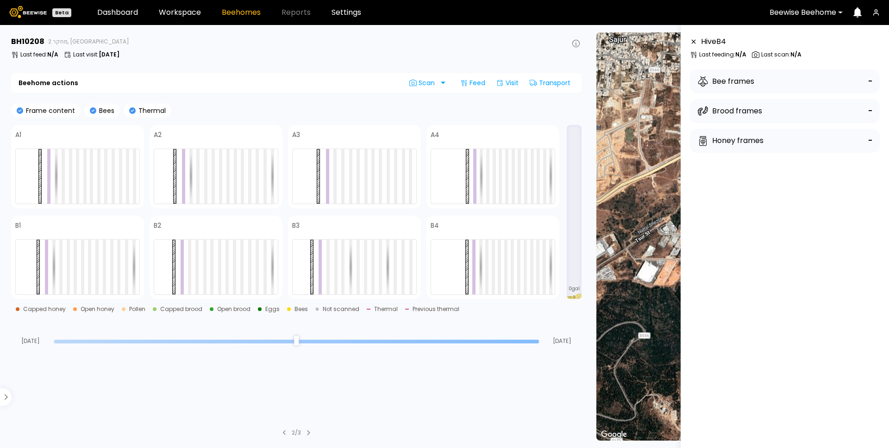
drag, startPoint x: 502, startPoint y: 337, endPoint x: 485, endPoint y: 346, distance: 19.3
click at [485, 346] on section "BH 10208 מחקר 2, Northern IL Last feed : N/A Last visit : [DATE] Beehome action…" at bounding box center [297, 236] width 583 height 423
click at [484, 341] on input "range" at bounding box center [296, 342] width 485 height 4
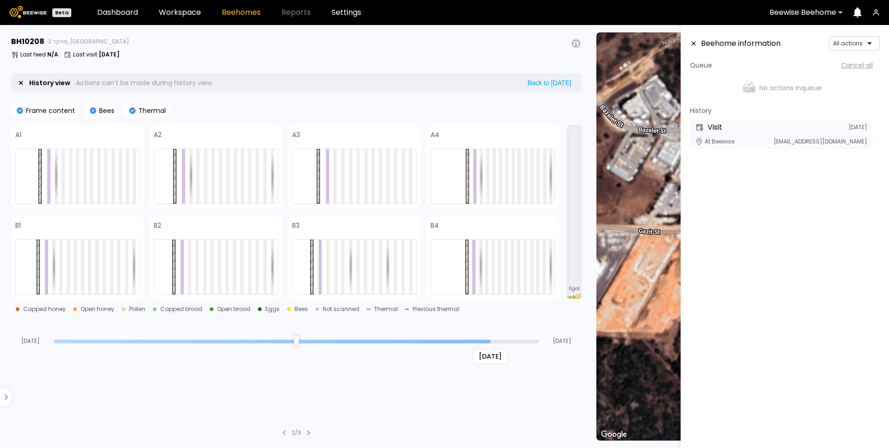
click at [436, 344] on section "BH 10208 מחקר 2, Northern IL Last feed : N/A Last visit : [DATE] History view A…" at bounding box center [297, 236] width 583 height 423
click at [418, 342] on input "range" at bounding box center [296, 342] width 485 height 4
click at [401, 340] on input "range" at bounding box center [296, 342] width 485 height 4
click at [282, 341] on input "range" at bounding box center [296, 342] width 485 height 4
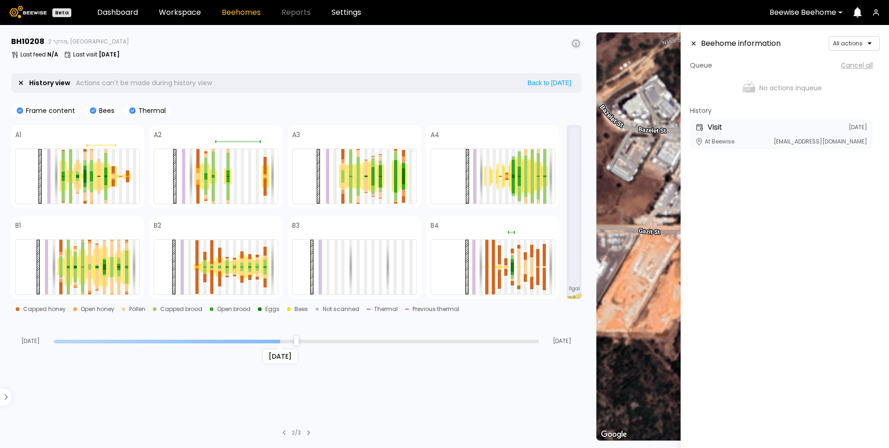
click at [298, 341] on input "range" at bounding box center [296, 342] width 485 height 4
click at [265, 277] on div at bounding box center [264, 276] width 3 height 4
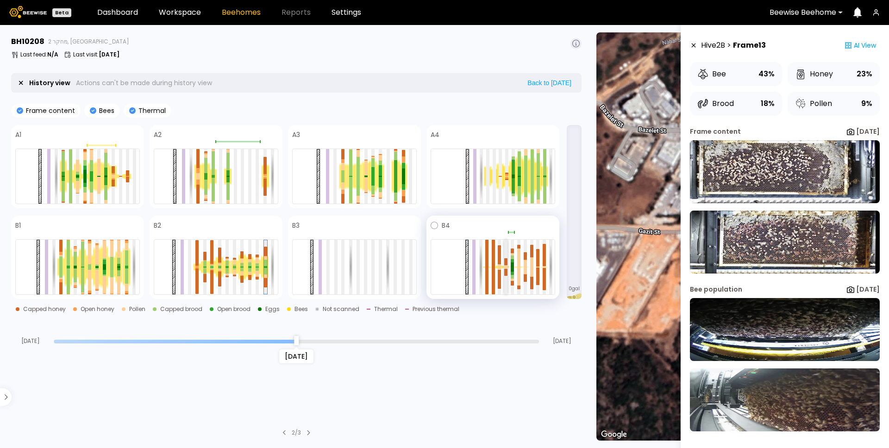
click at [506, 266] on div at bounding box center [505, 266] width 3 height 2
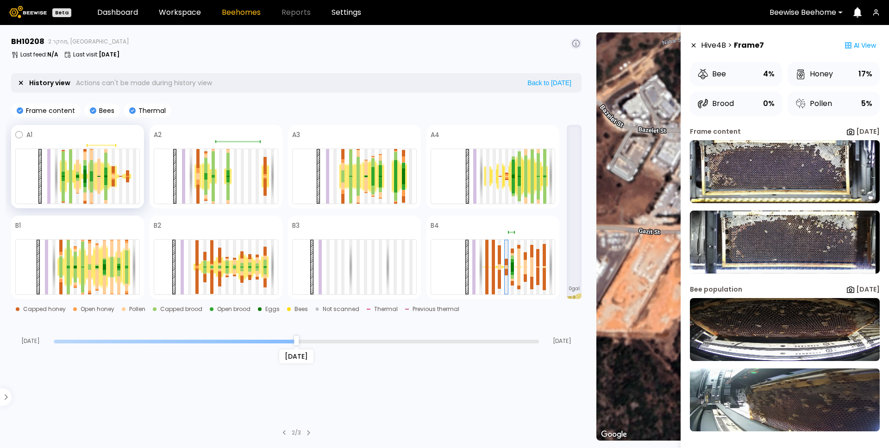
click at [91, 175] on div at bounding box center [91, 173] width 3 height 5
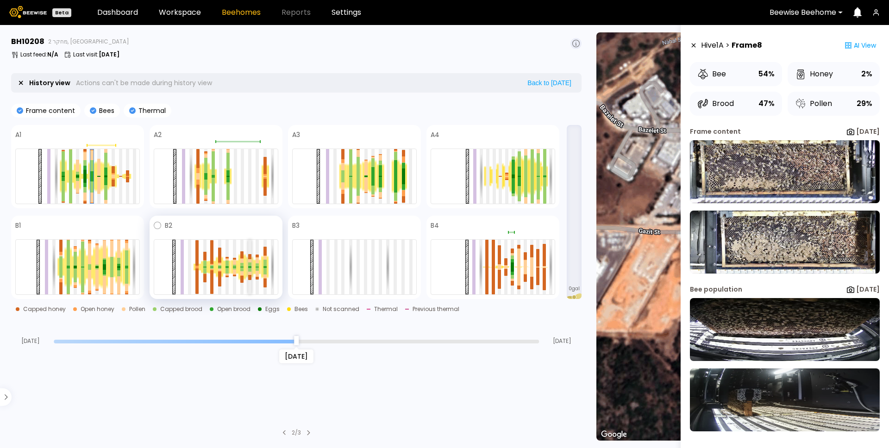
click at [249, 264] on div at bounding box center [249, 264] width 3 height 4
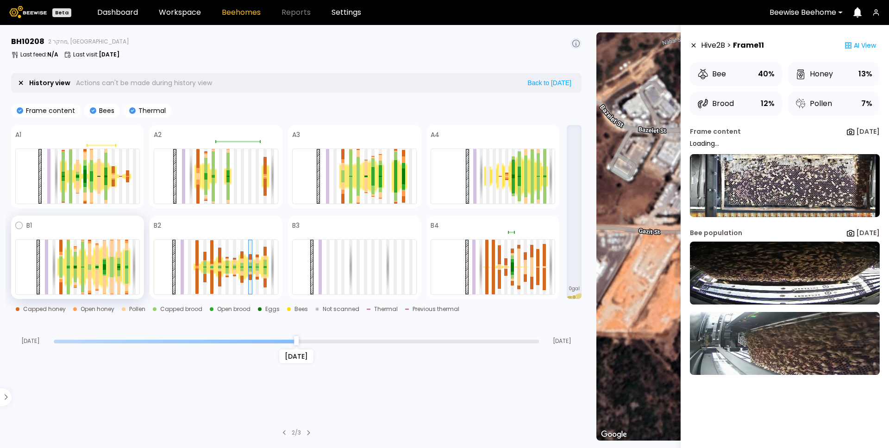
click at [110, 274] on div at bounding box center [111, 272] width 3 height 10
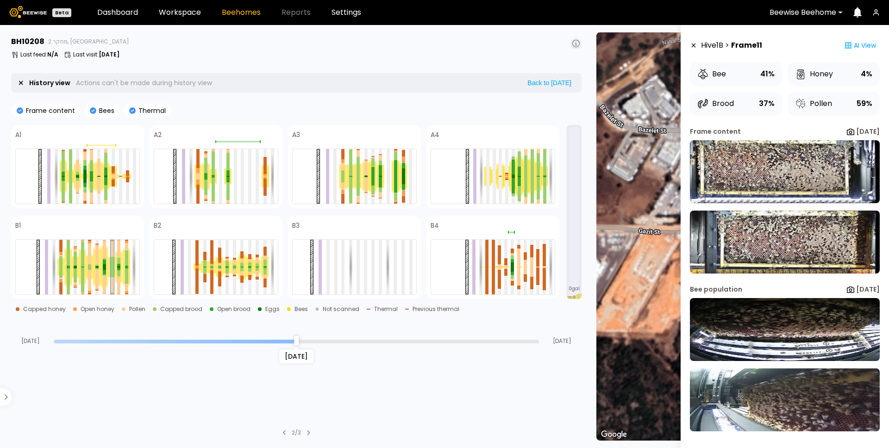
click at [184, 340] on input "range" at bounding box center [296, 342] width 485 height 4
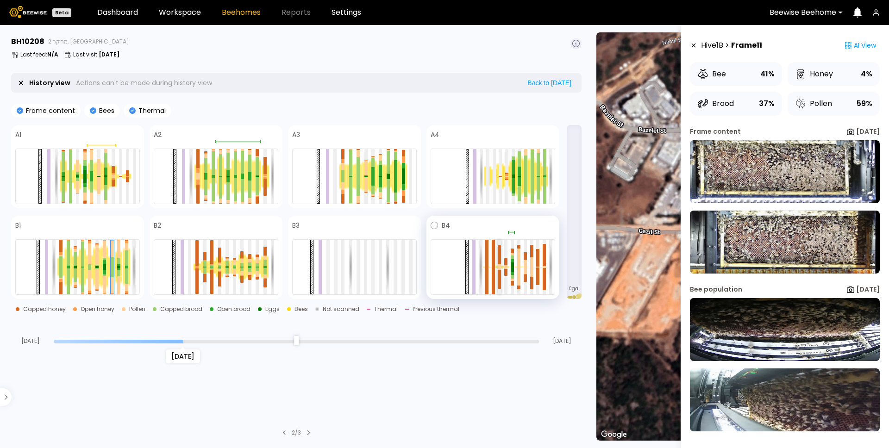
click at [499, 271] on div at bounding box center [499, 279] width 3 height 19
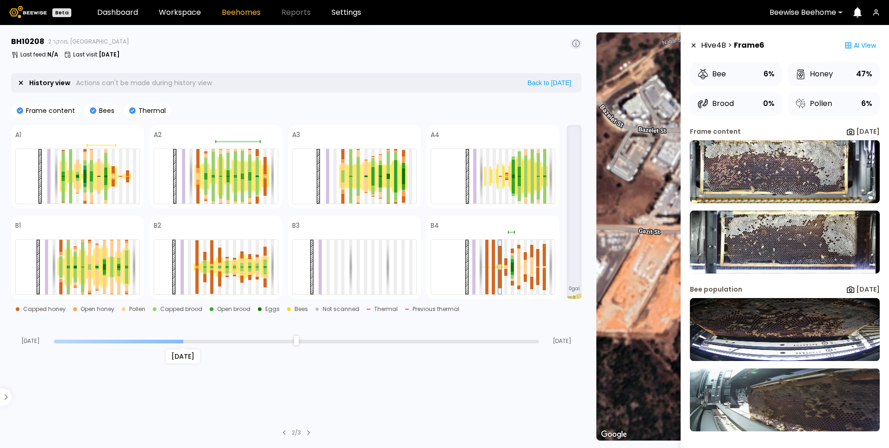
click at [131, 341] on input "range" at bounding box center [296, 342] width 485 height 4
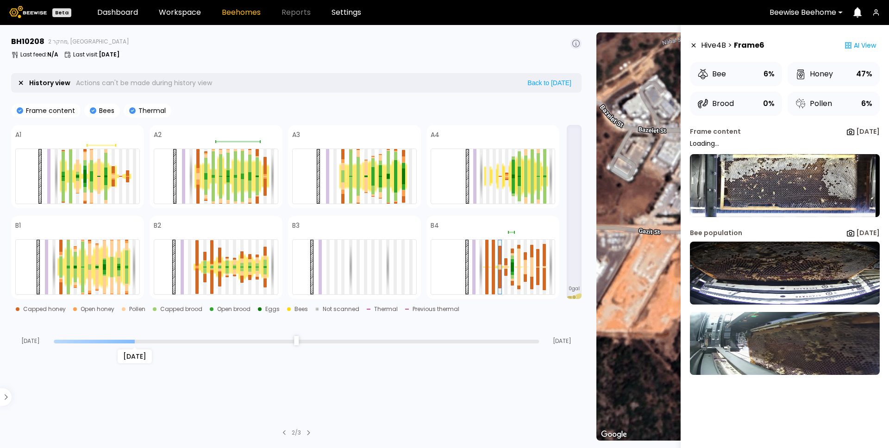
click at [63, 341] on input "range" at bounding box center [296, 342] width 485 height 4
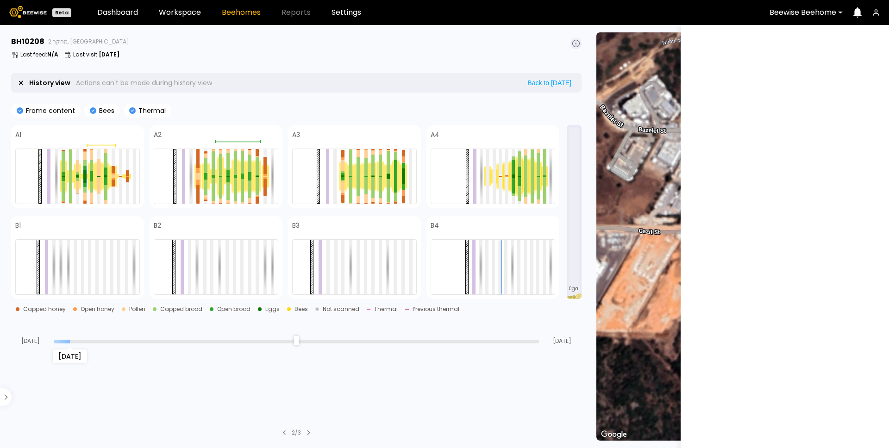
click at [71, 340] on input "range" at bounding box center [296, 342] width 485 height 4
click at [85, 341] on input "range" at bounding box center [296, 342] width 485 height 4
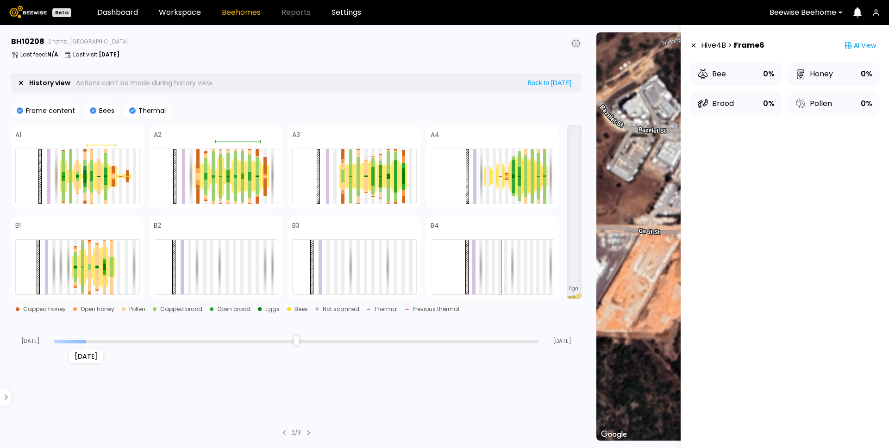
click at [99, 342] on input "range" at bounding box center [296, 342] width 485 height 4
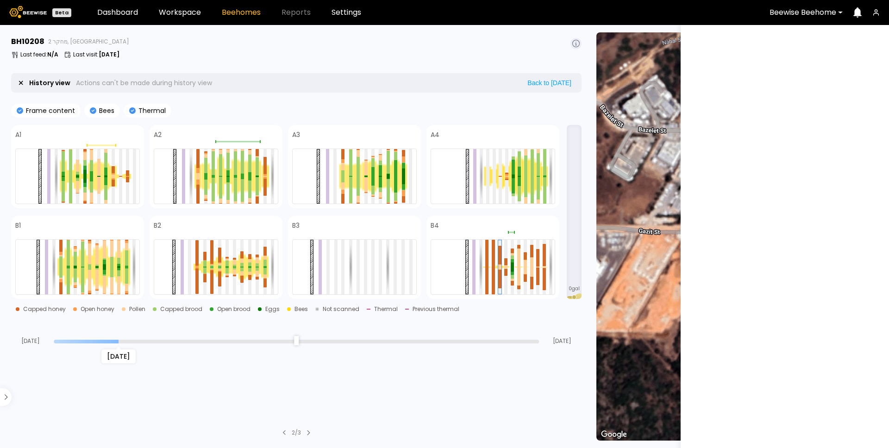
click at [114, 340] on input "range" at bounding box center [296, 342] width 485 height 4
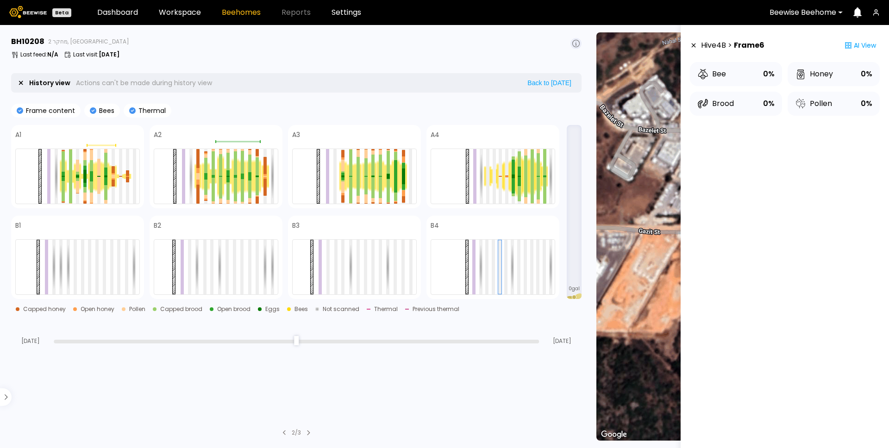
type input "**"
drag, startPoint x: 105, startPoint y: 342, endPoint x: 51, endPoint y: 340, distance: 53.7
click at [51, 340] on div "[DATE] [DATE]" at bounding box center [296, 331] width 570 height 25
click at [105, 194] on div at bounding box center [105, 192] width 3 height 15
